Goal: Information Seeking & Learning: Find specific fact

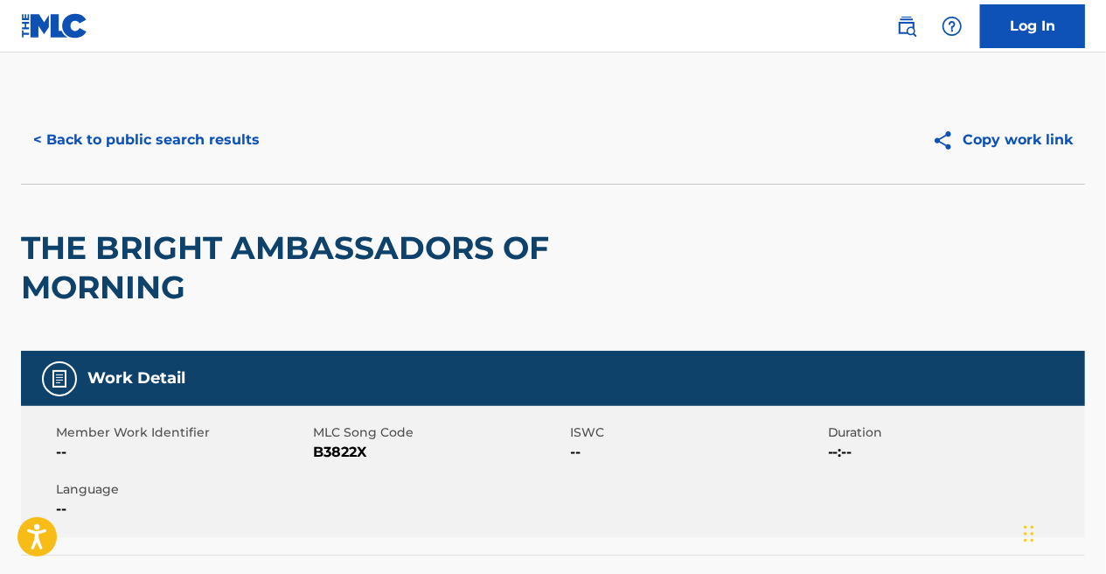
click at [111, 148] on button "< Back to public search results" at bounding box center [146, 140] width 251 height 44
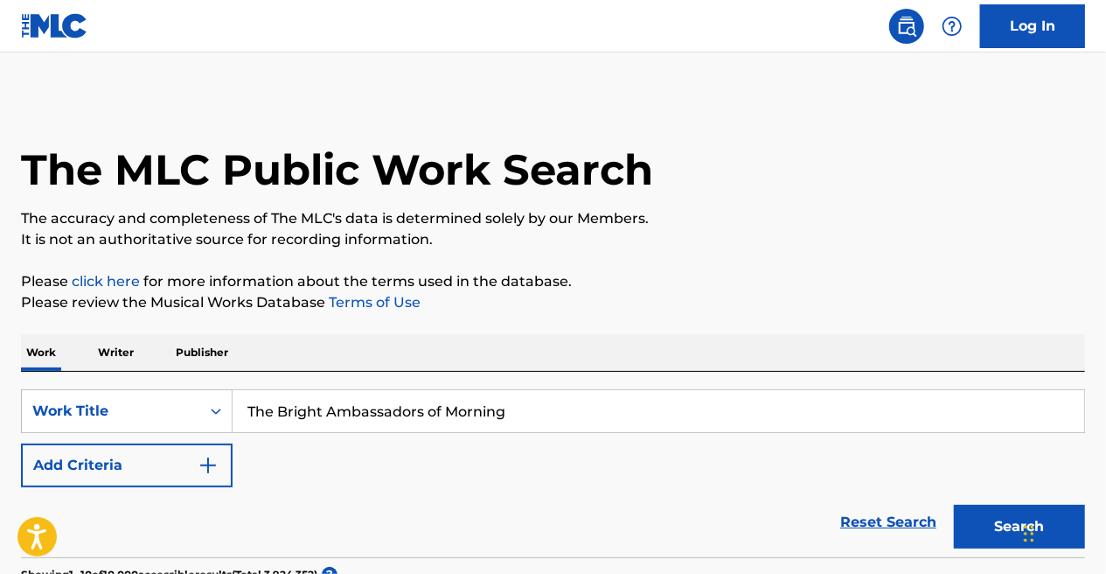
click at [156, 473] on button "Add Criteria" at bounding box center [127, 465] width 212 height 44
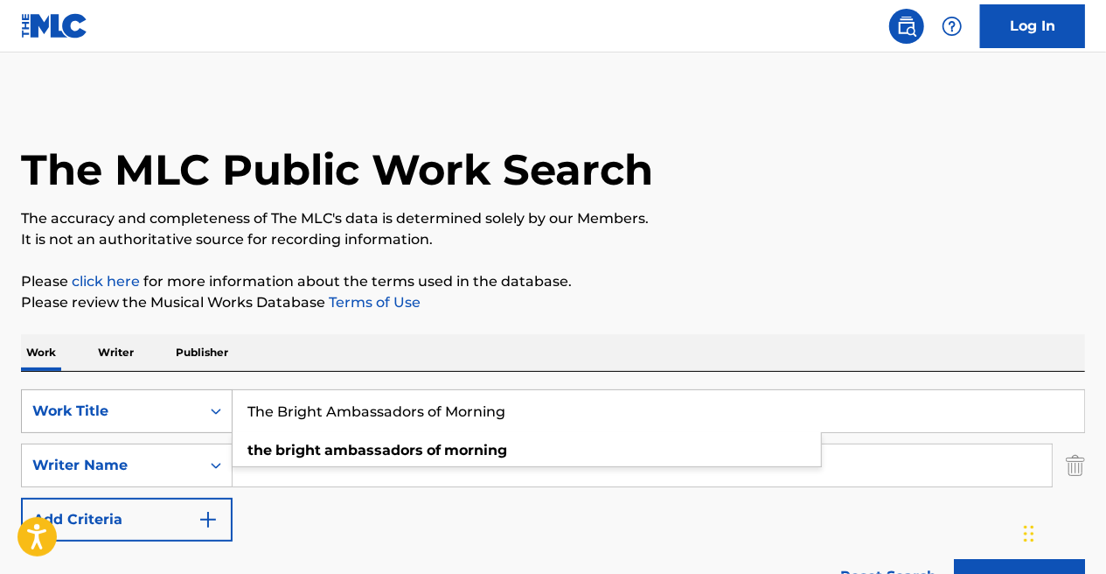
drag, startPoint x: 554, startPoint y: 398, endPoint x: 52, endPoint y: 408, distance: 502.0
click at [31, 408] on div "SearchWithCriteriae6bf37ac-6a84-421e-9f6d-def64e6bd731 Work Title The Bright Am…" at bounding box center [553, 411] width 1064 height 44
paste input "What's Your Alias?"
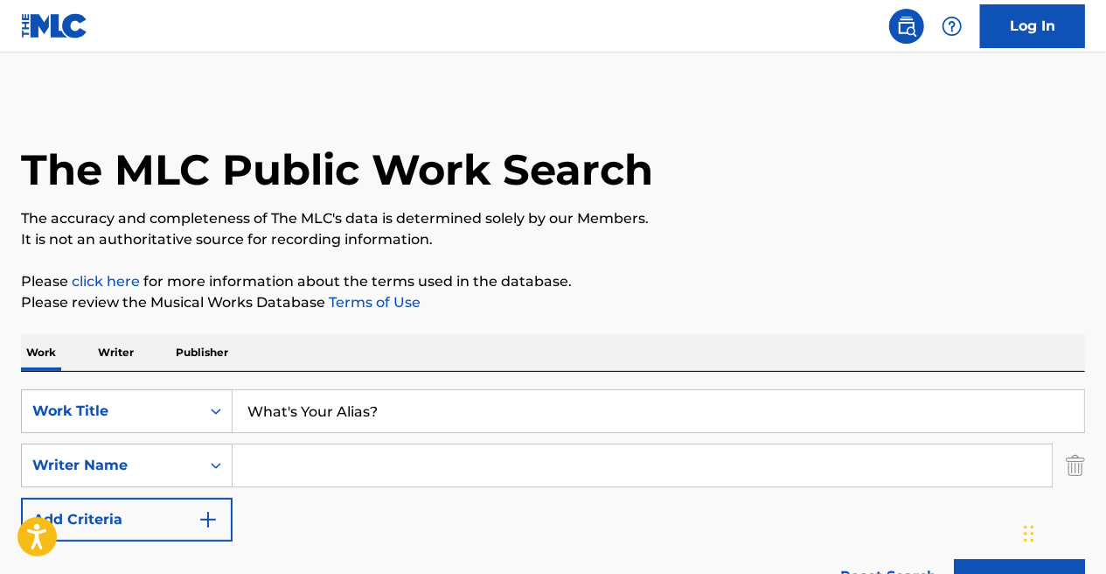
type input "What's Your Alias?"
click at [441, 471] on input "Search Form" at bounding box center [642, 465] width 819 height 42
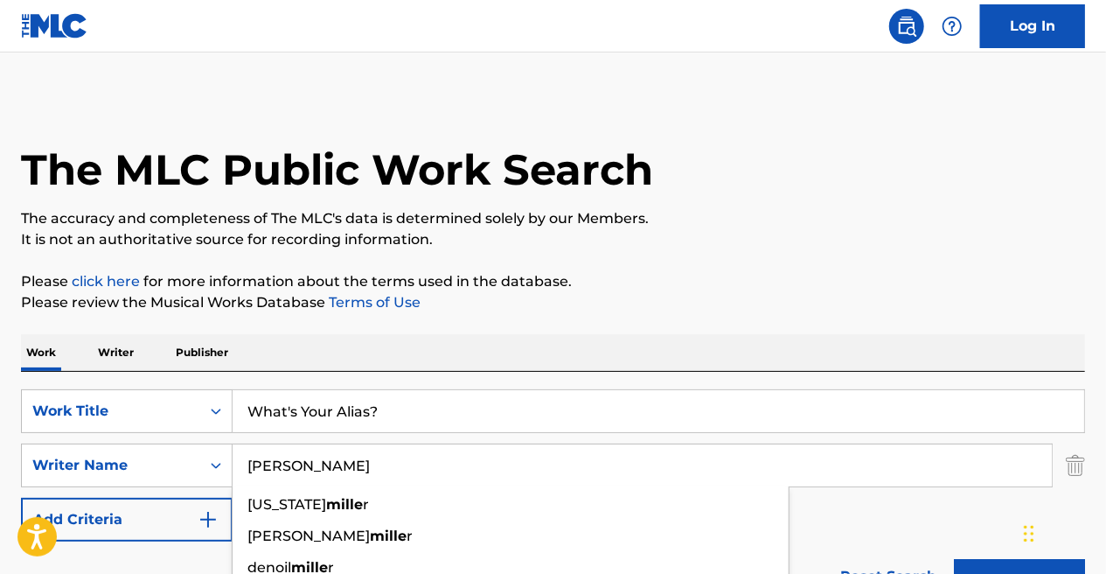
type input "[PERSON_NAME]"
click at [954, 559] on button "Search" at bounding box center [1019, 581] width 131 height 44
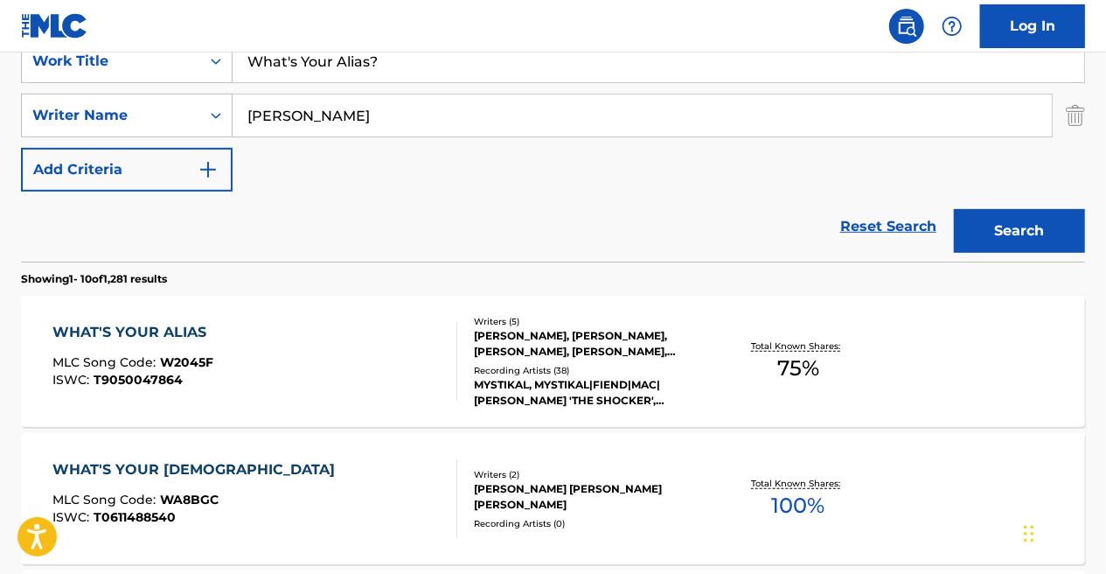
scroll to position [437, 0]
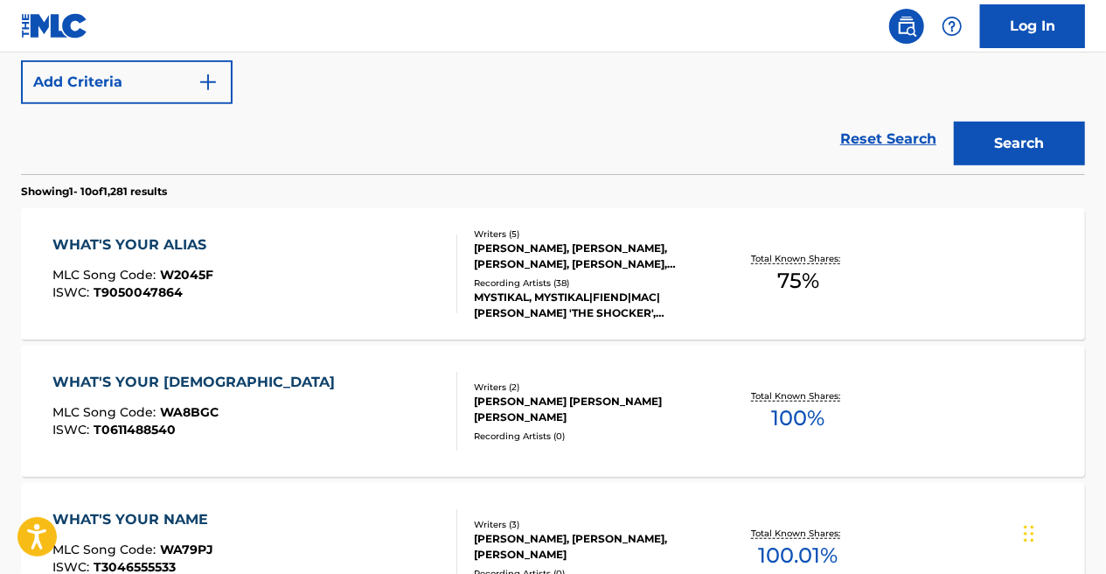
click at [740, 291] on div "Total Known Shares: 75 %" at bounding box center [798, 273] width 177 height 53
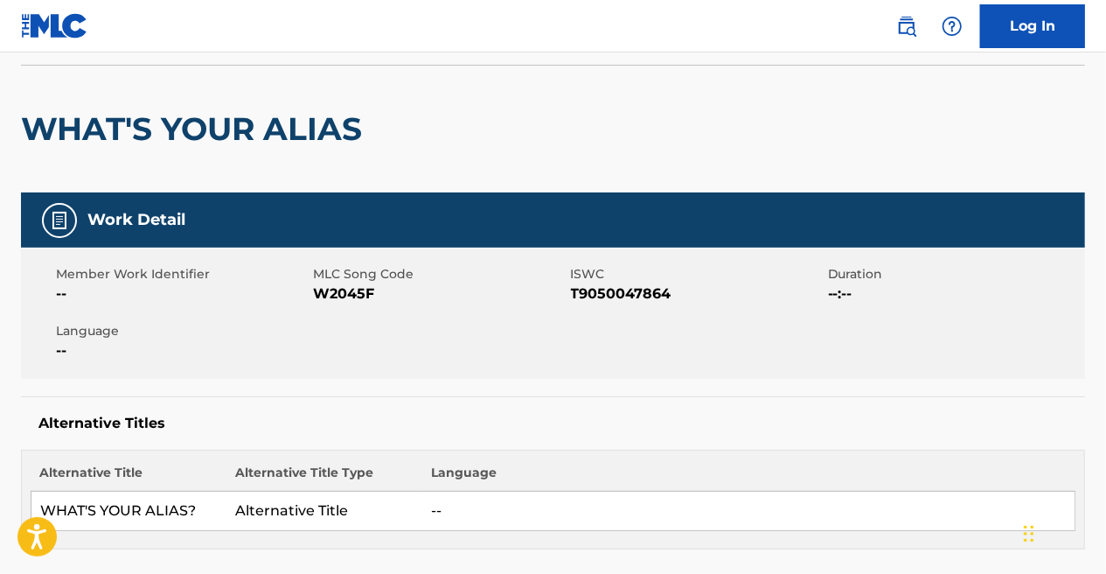
scroll to position [120, 0]
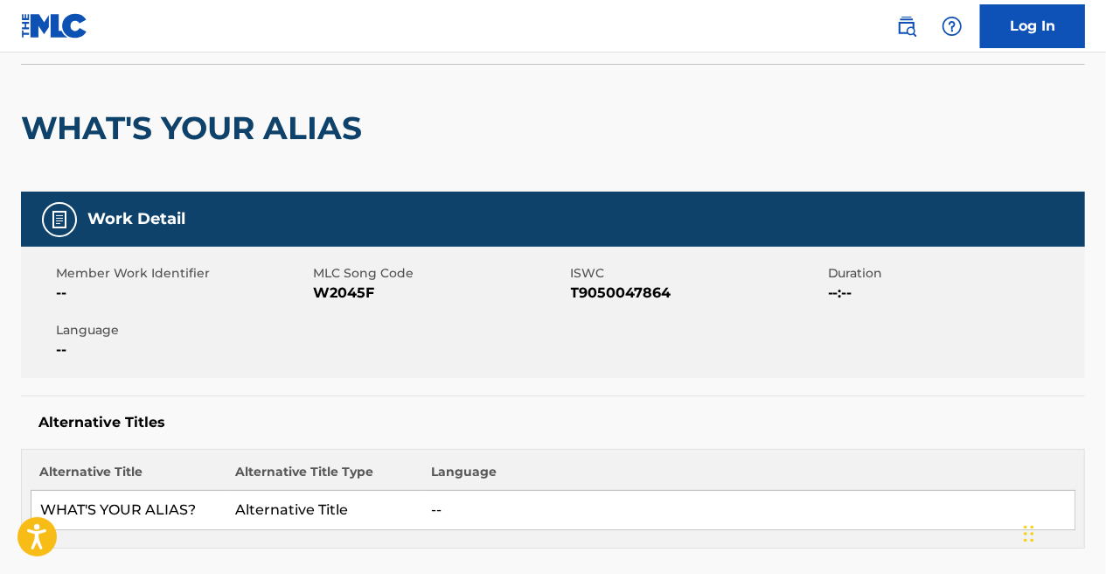
click at [320, 295] on span "W2045F" at bounding box center [439, 292] width 253 height 21
click at [343, 286] on span "W2045F" at bounding box center [439, 292] width 253 height 21
copy span "W2045F"
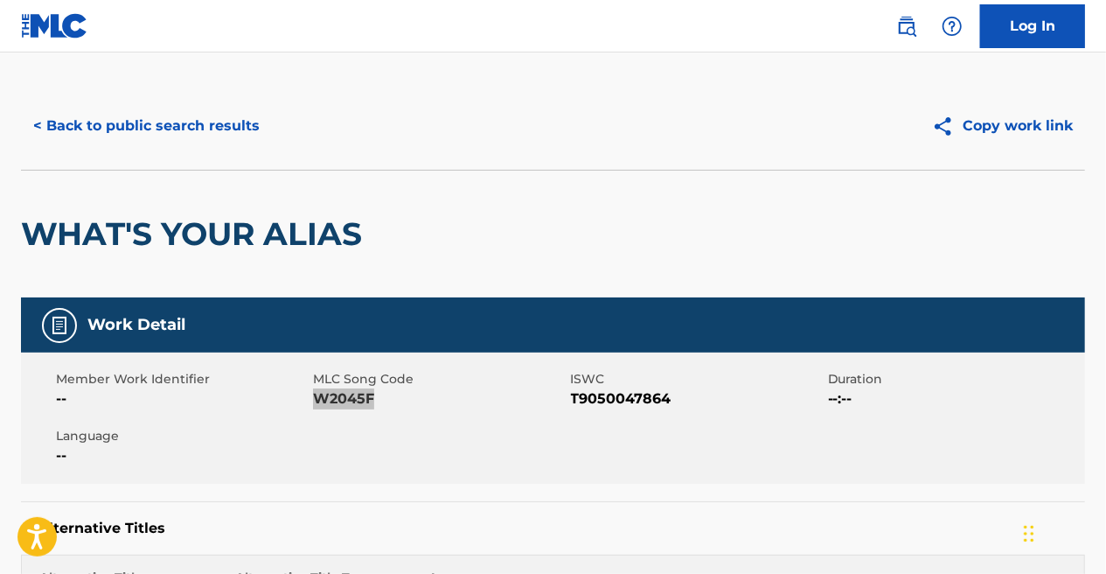
scroll to position [0, 0]
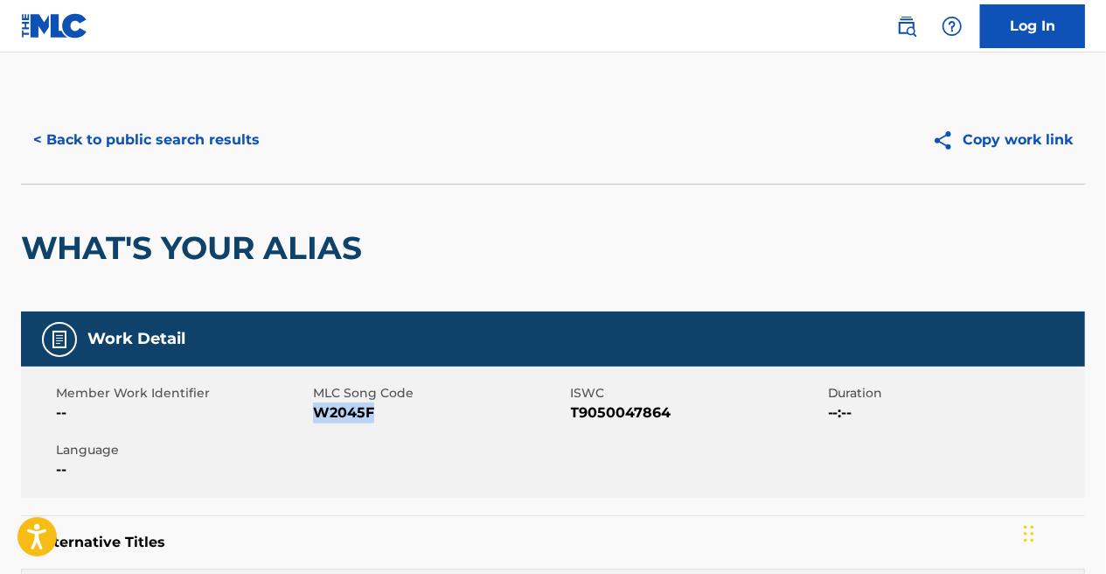
click at [154, 145] on button "< Back to public search results" at bounding box center [146, 140] width 251 height 44
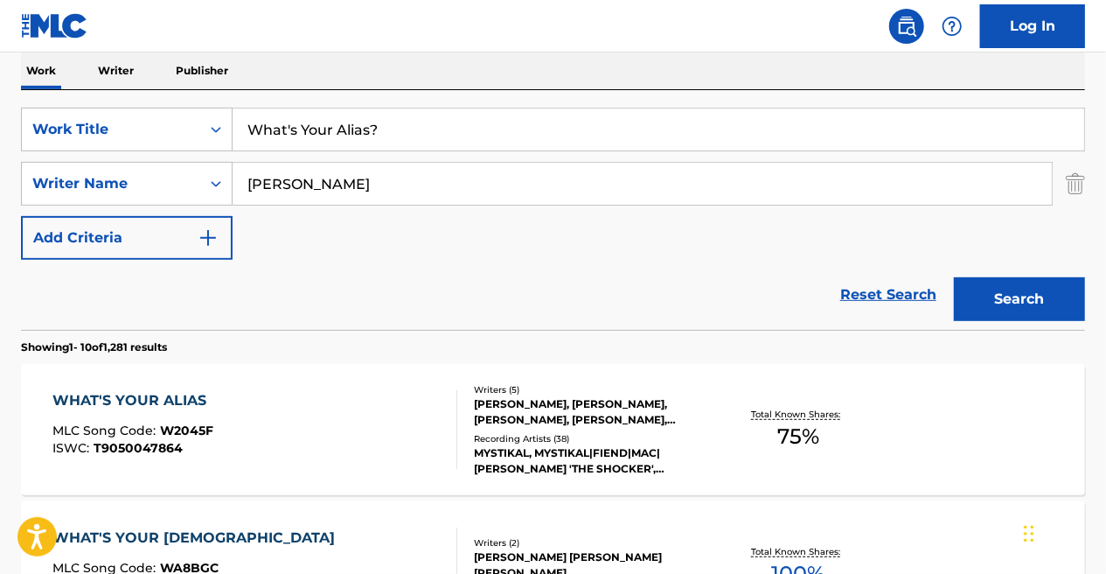
scroll to position [275, 0]
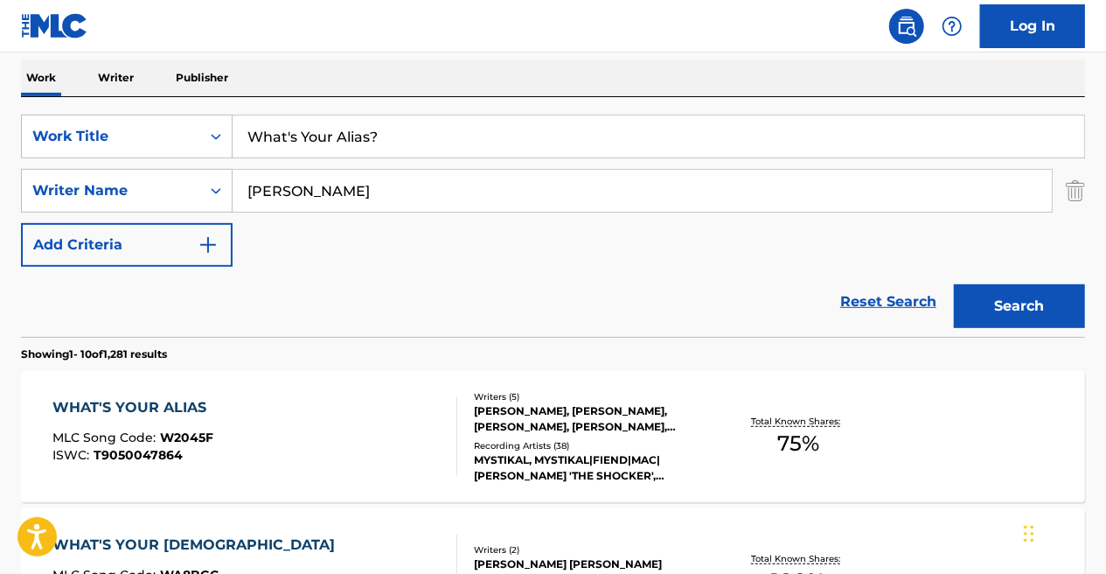
drag, startPoint x: 421, startPoint y: 133, endPoint x: 725, endPoint y: 361, distance: 380.4
click at [36, 113] on div "SearchWithCriteriae6bf37ac-6a84-421e-9f6d-def64e6bd731 Work Title What's Your A…" at bounding box center [553, 217] width 1064 height 240
paste input "Let's Go Do It"
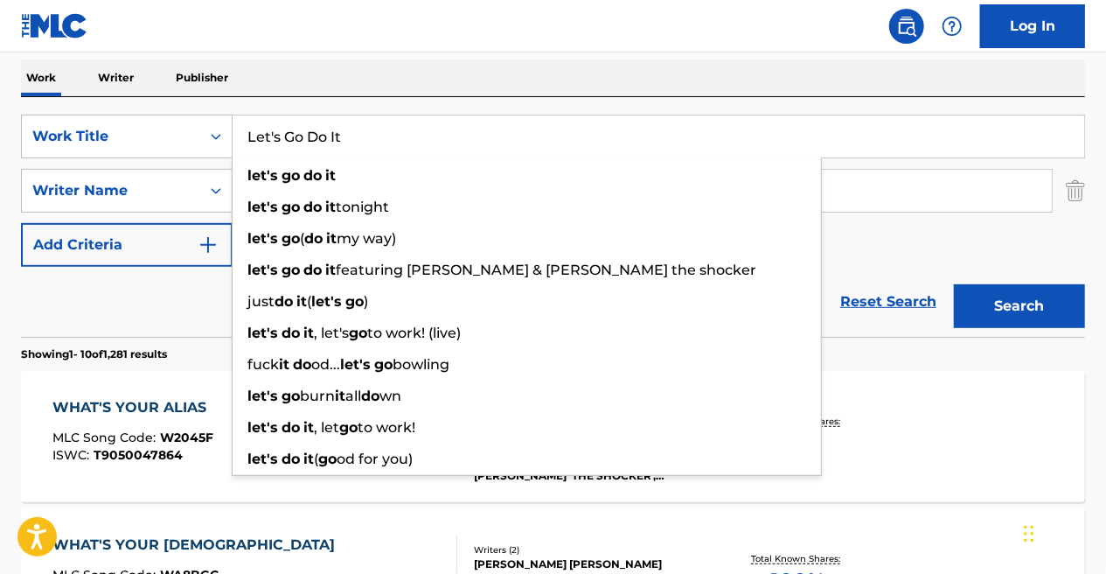
type input "Let's Go Do It"
click at [1002, 310] on button "Search" at bounding box center [1019, 306] width 131 height 44
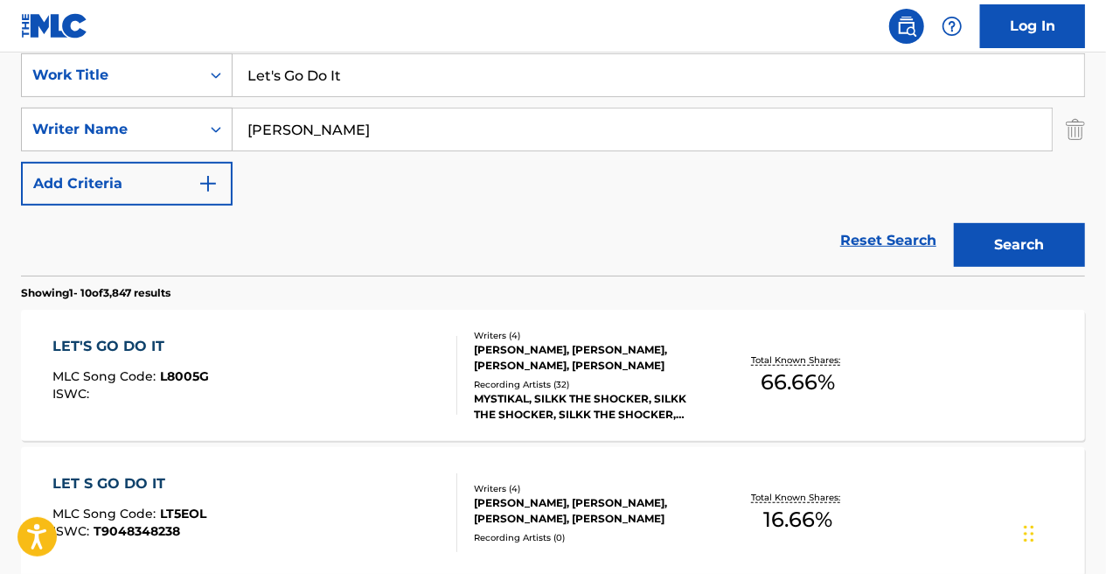
scroll to position [362, 0]
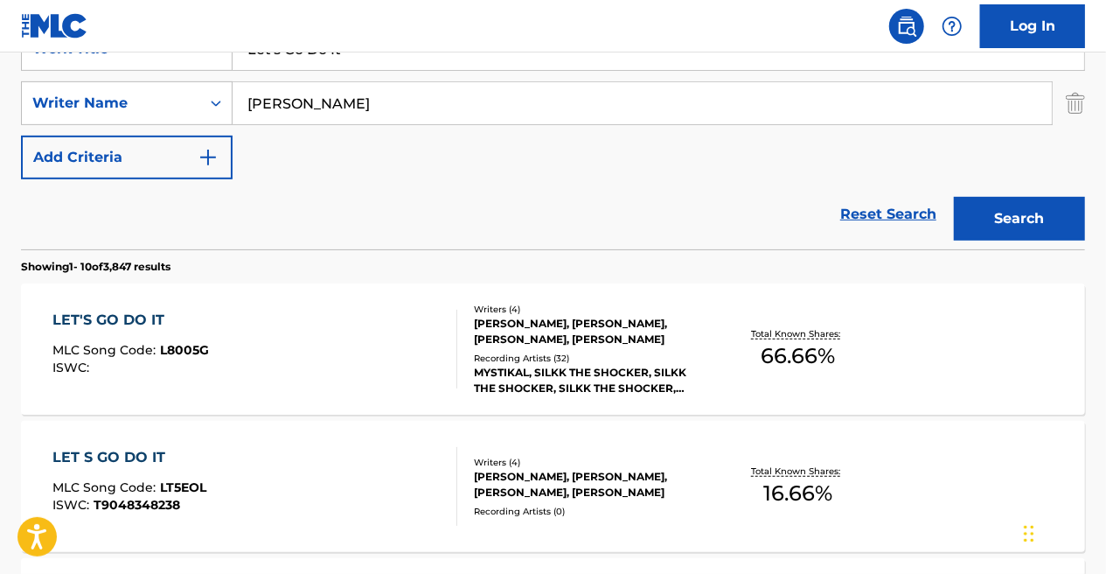
click at [682, 349] on div "Writers ( 4 ) [PERSON_NAME], [PERSON_NAME], [PERSON_NAME], [PERSON_NAME] Record…" at bounding box center [583, 350] width 253 height 94
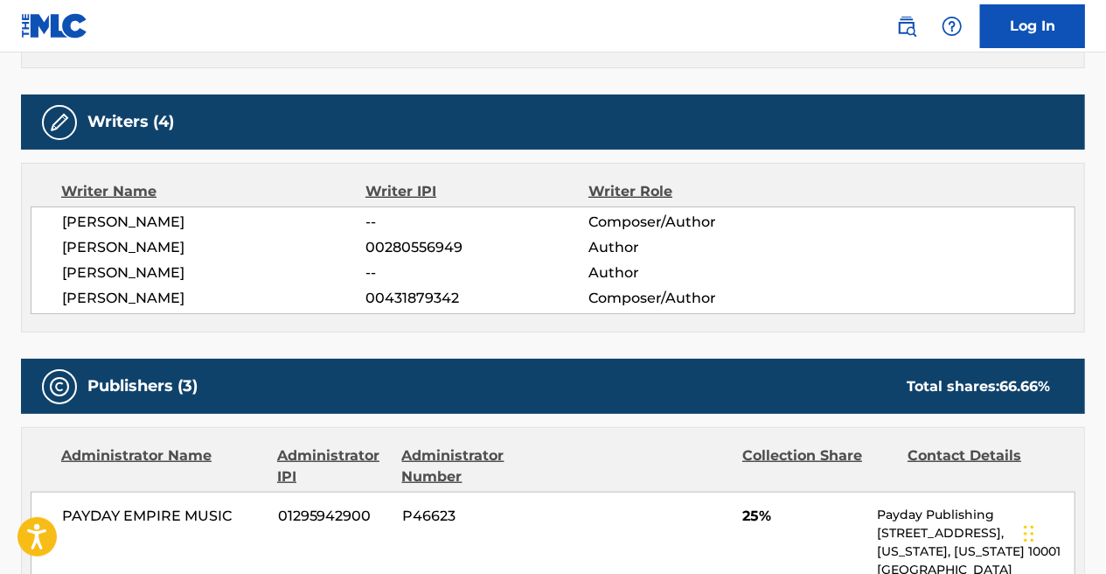
scroll to position [612, 0]
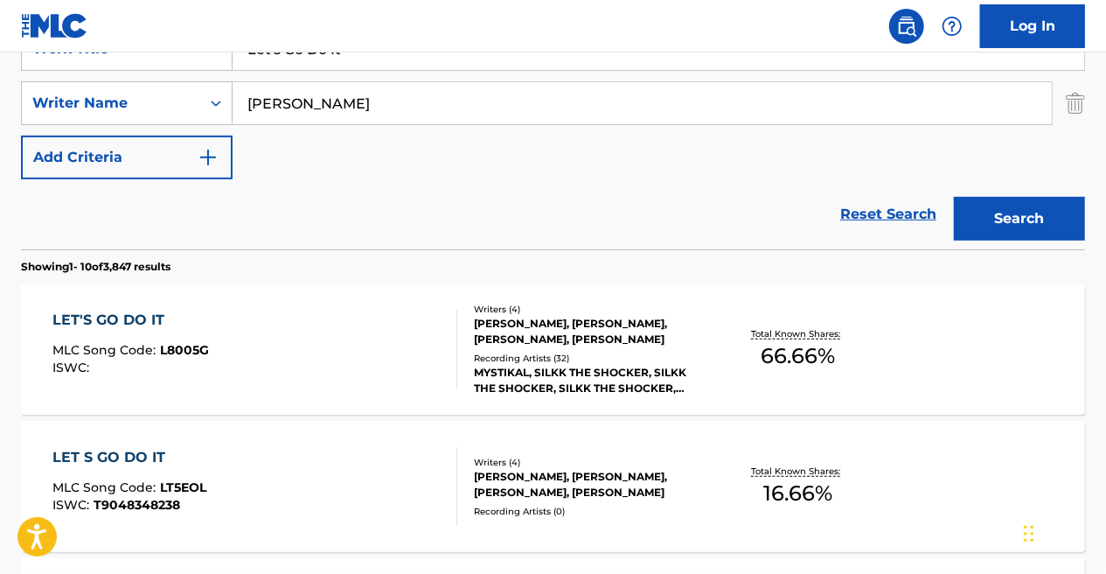
scroll to position [449, 0]
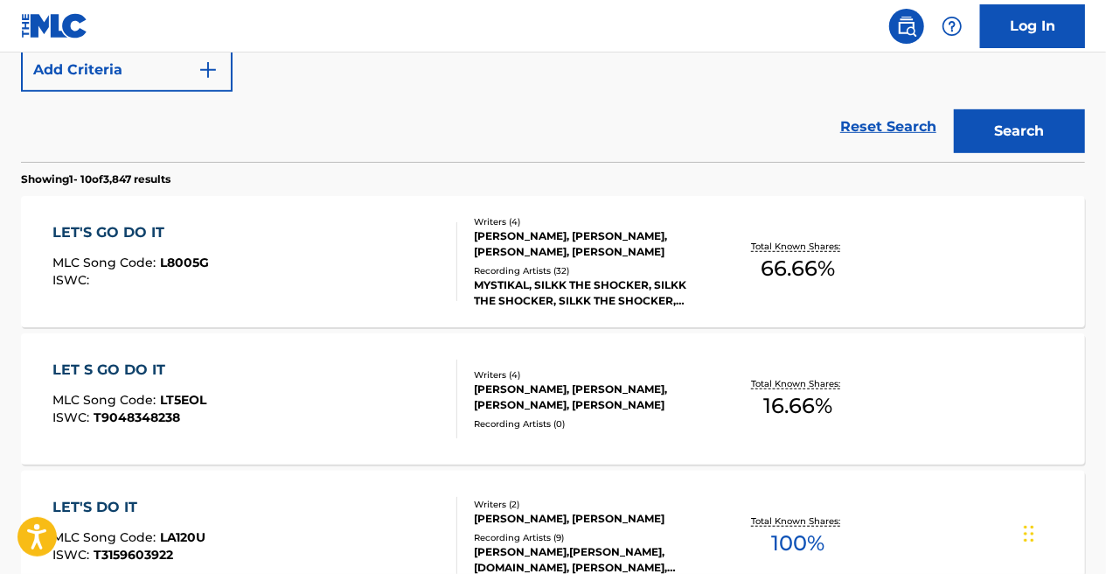
click at [693, 417] on div "Recording Artists ( 0 )" at bounding box center [592, 423] width 236 height 13
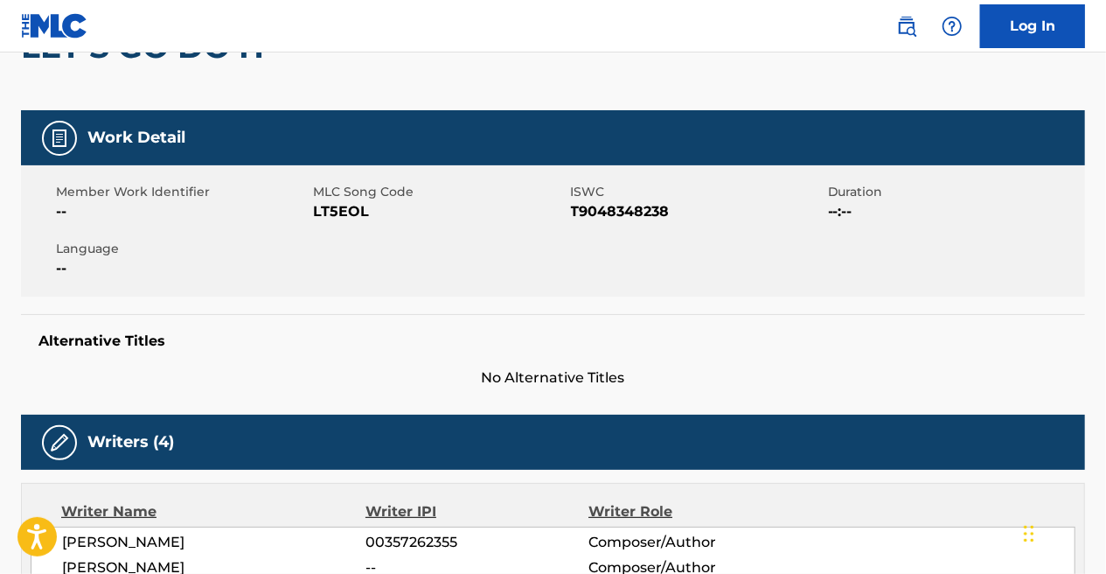
scroll to position [175, 0]
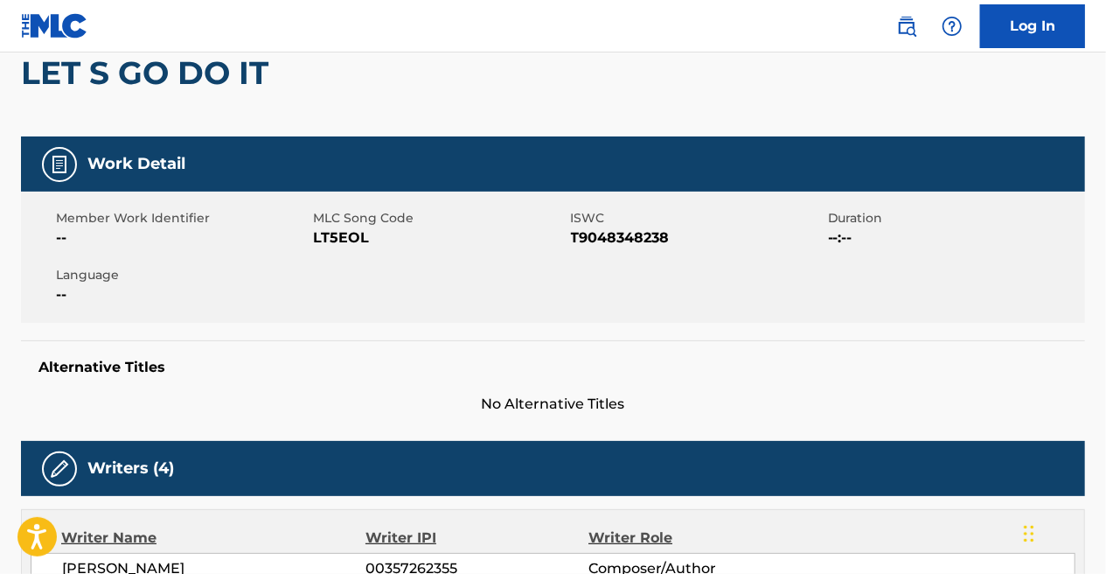
drag, startPoint x: 331, startPoint y: 223, endPoint x: 257, endPoint y: 221, distance: 74.4
click at [297, 226] on div "Member Work Identifier -- MLC Song Code LT5EOL ISWC T9048348238 Duration --:-- …" at bounding box center [553, 257] width 1064 height 131
click at [308, 240] on span "--" at bounding box center [182, 237] width 253 height 21
drag, startPoint x: 313, startPoint y: 237, endPoint x: 378, endPoint y: 239, distance: 64.7
click at [378, 239] on span "LT5EOL" at bounding box center [439, 237] width 253 height 21
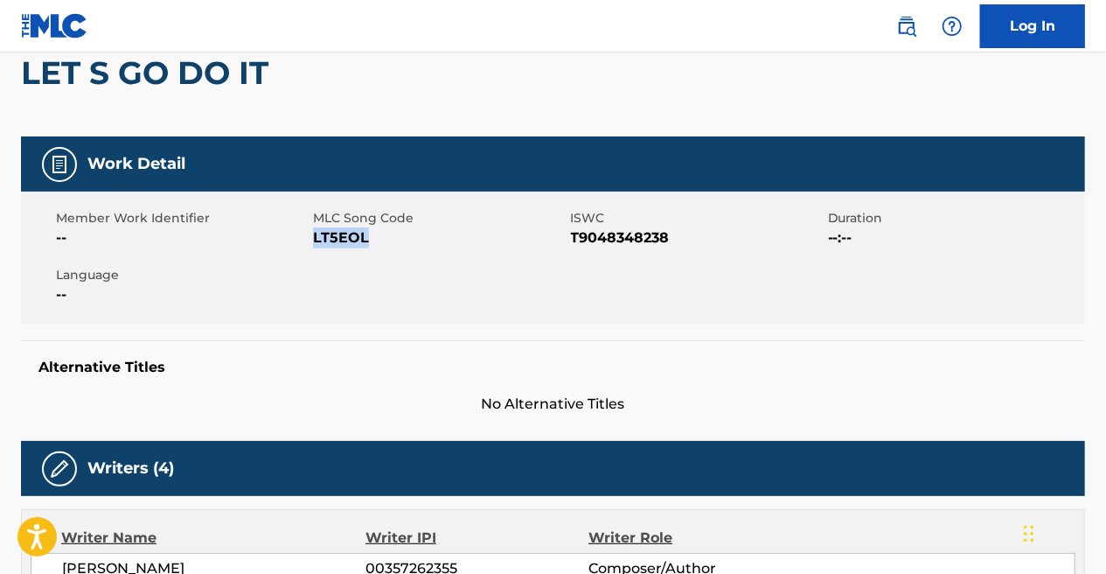
copy span "LT5EOL"
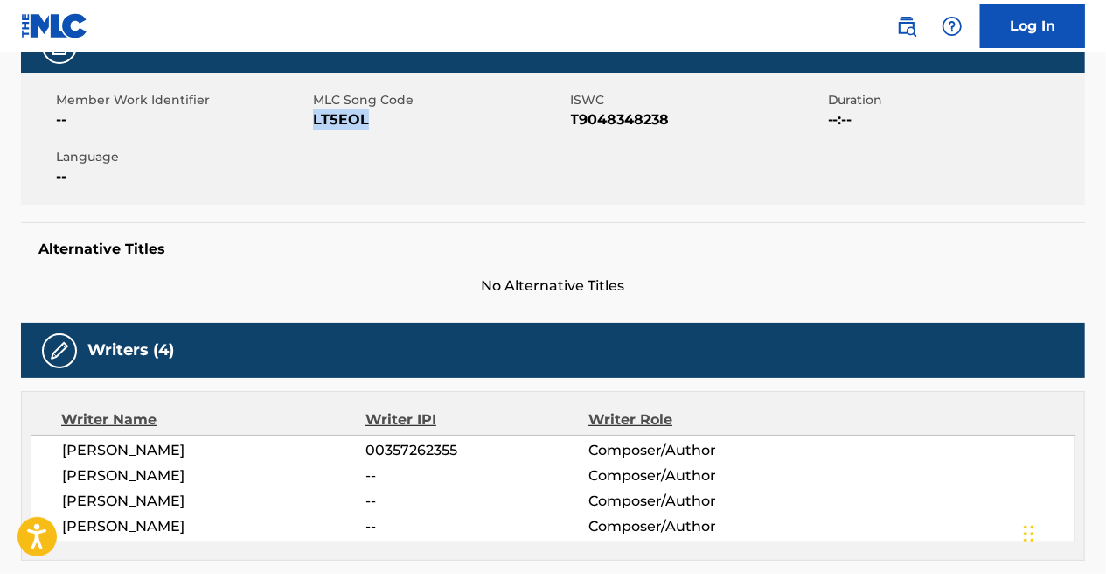
scroll to position [437, 0]
